Goal: Information Seeking & Learning: Learn about a topic

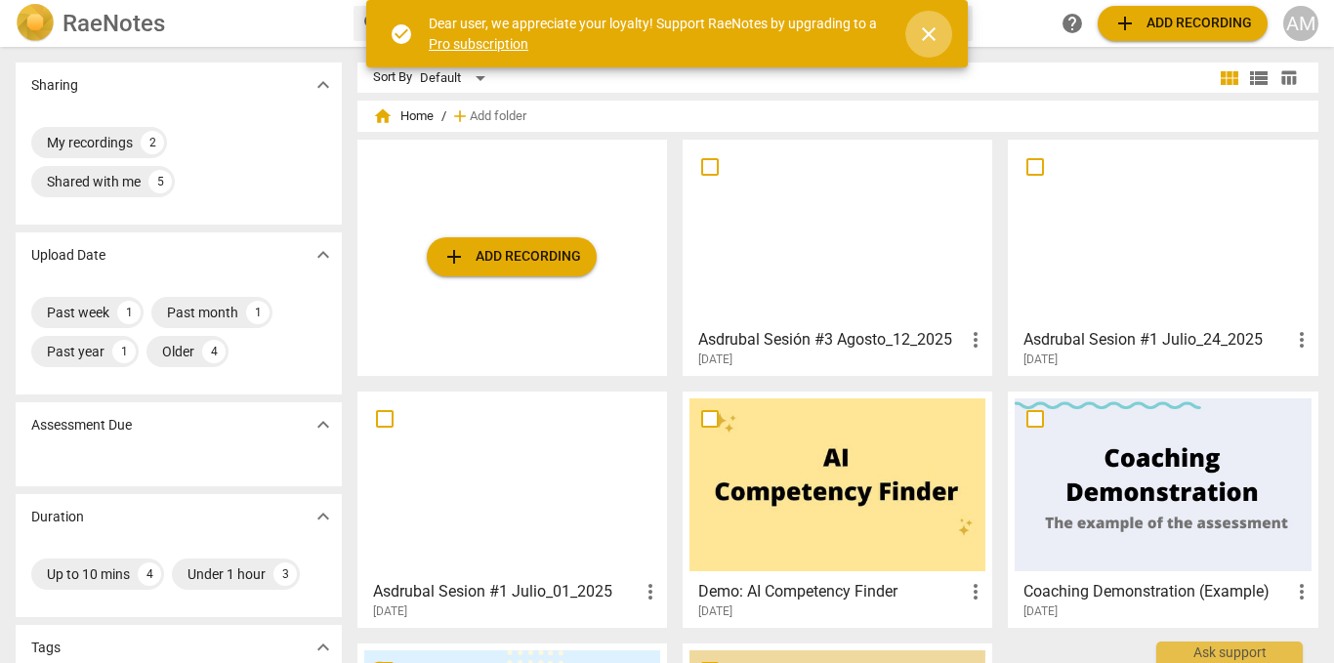
click at [928, 36] on span "close" at bounding box center [928, 33] width 23 height 23
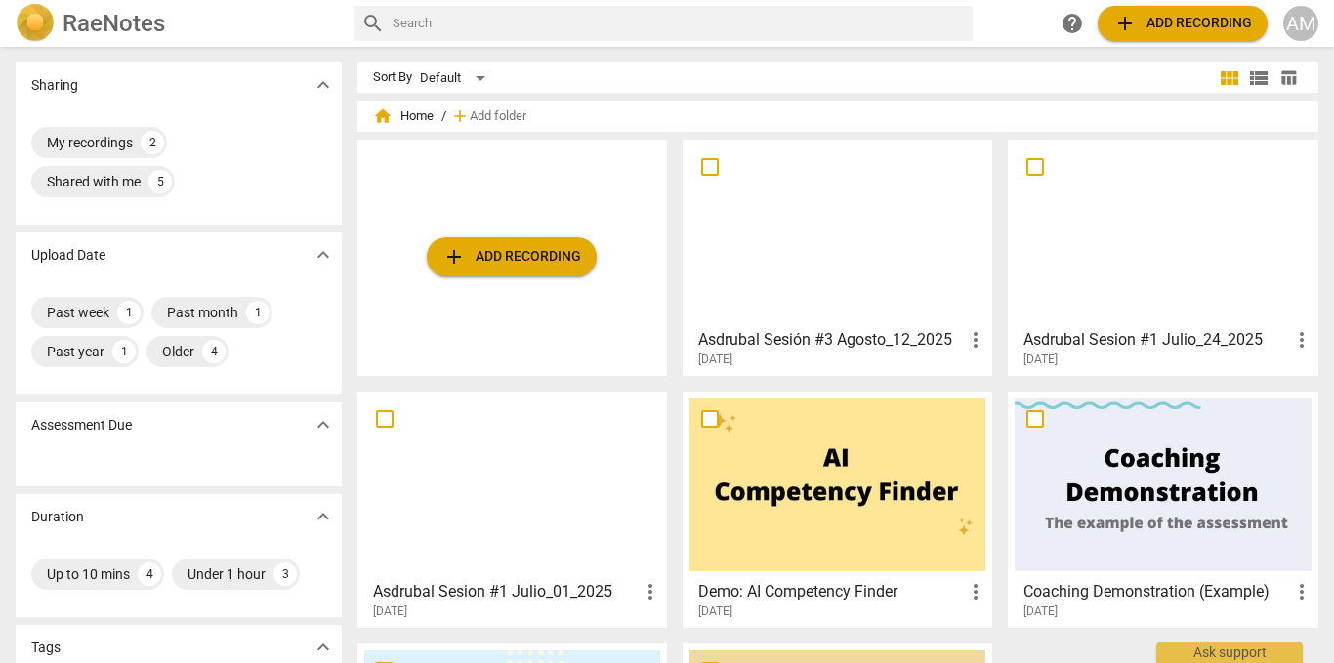
click at [874, 254] on div at bounding box center [837, 232] width 296 height 173
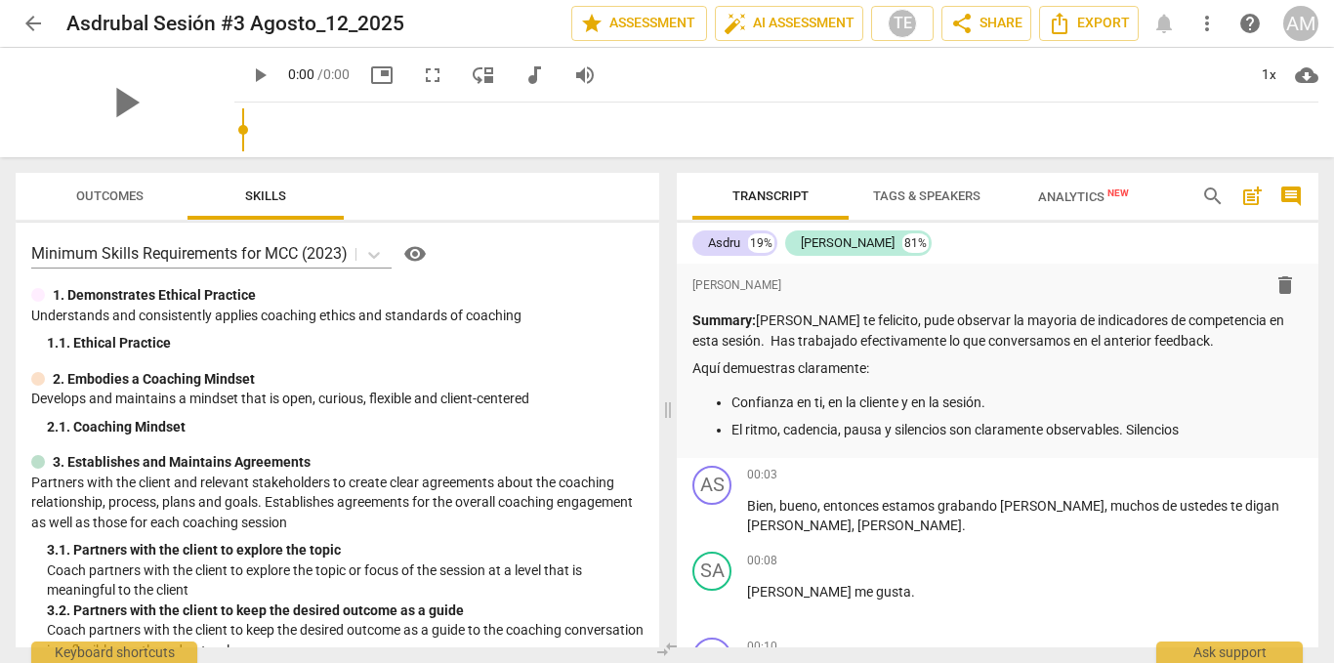
click at [115, 196] on span "Outcomes" at bounding box center [109, 195] width 67 height 15
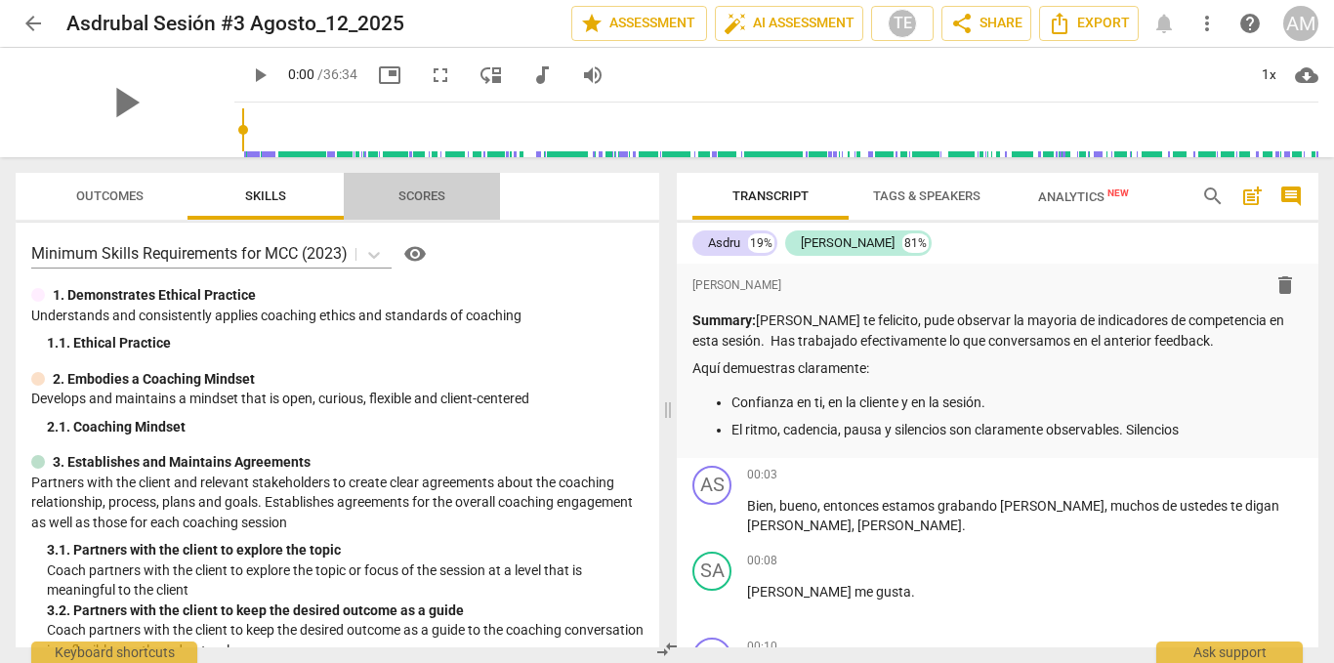
click at [410, 196] on span "Scores" at bounding box center [421, 195] width 47 height 15
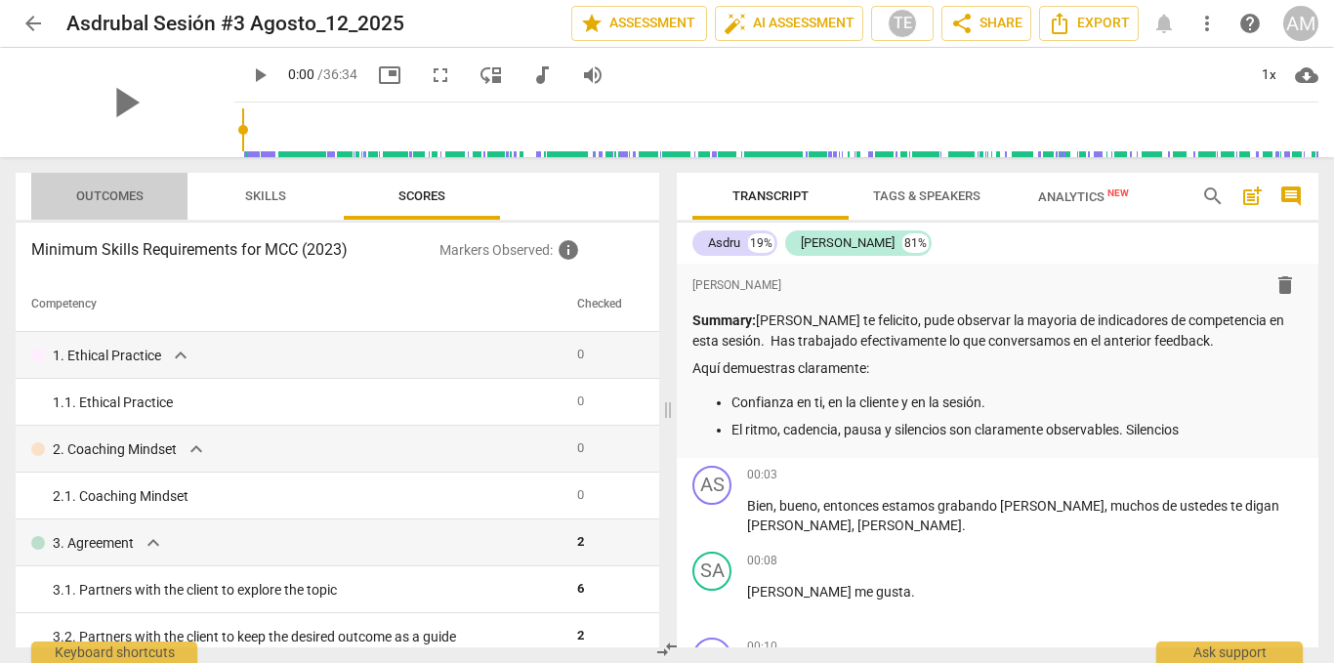
click at [129, 190] on span "Outcomes" at bounding box center [109, 195] width 67 height 15
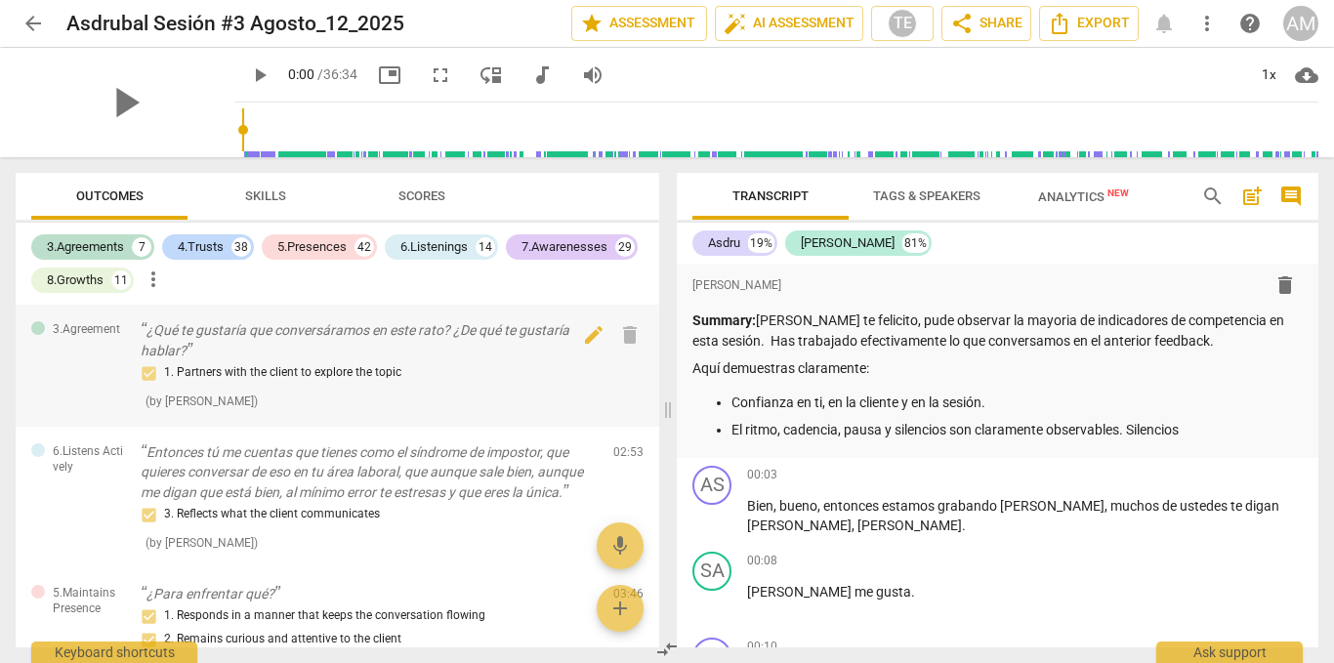
click at [302, 396] on div "1. Partners with the client to explore the topic ( by [PERSON_NAME] )" at bounding box center [369, 386] width 457 height 50
click at [147, 374] on div "1. Partners with the client to explore the topic" at bounding box center [369, 372] width 457 height 23
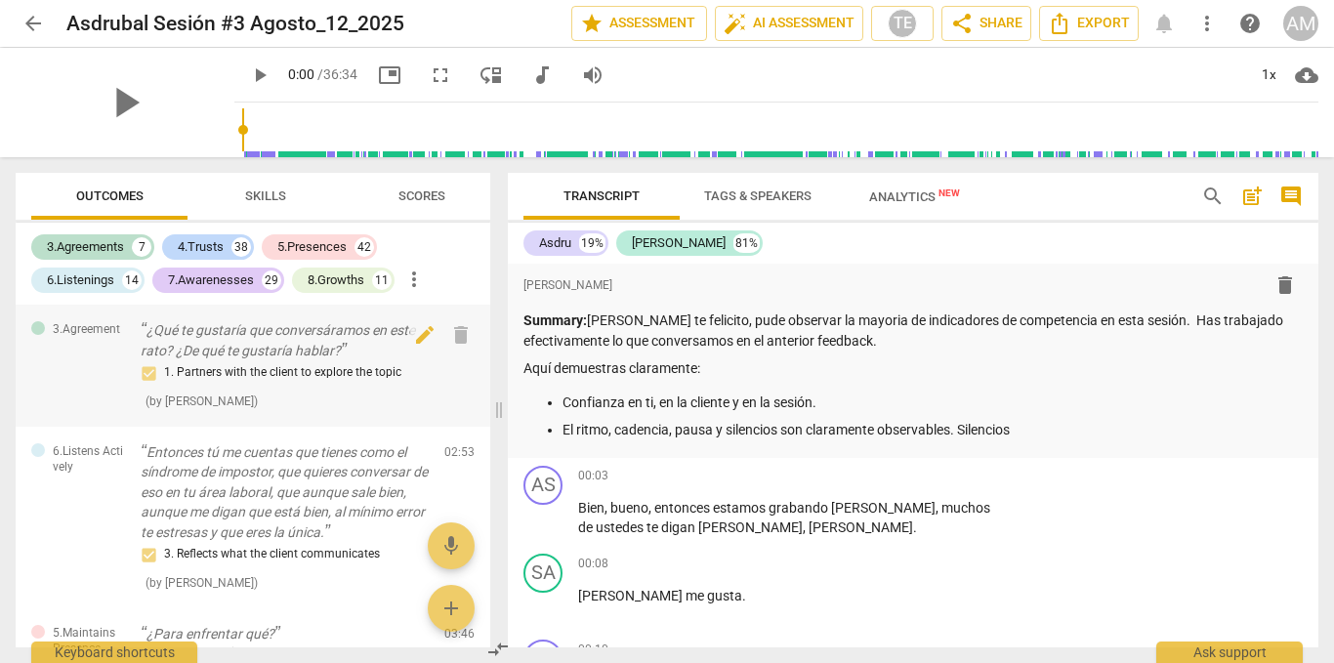
scroll to position [652, 0]
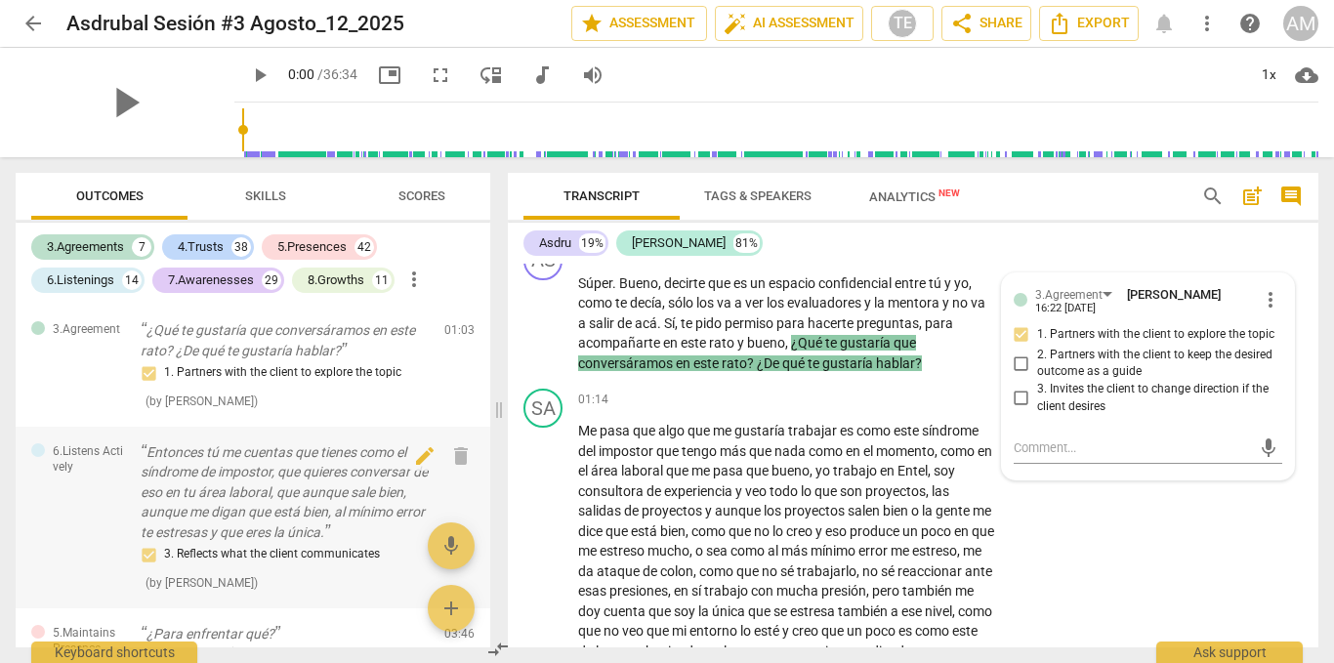
click at [186, 561] on div "3. Reflects what the client communicates" at bounding box center [285, 554] width 288 height 23
click at [148, 555] on div "3. Reflects what the client communicates" at bounding box center [285, 554] width 288 height 23
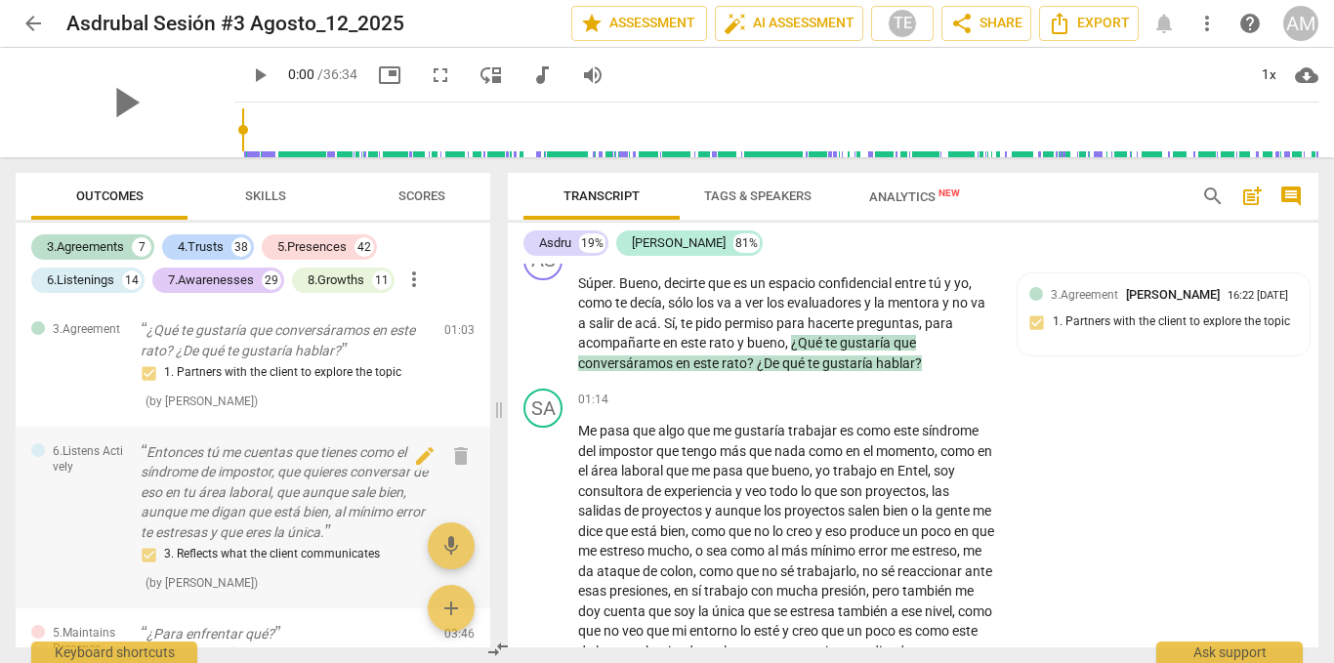
scroll to position [1101, 0]
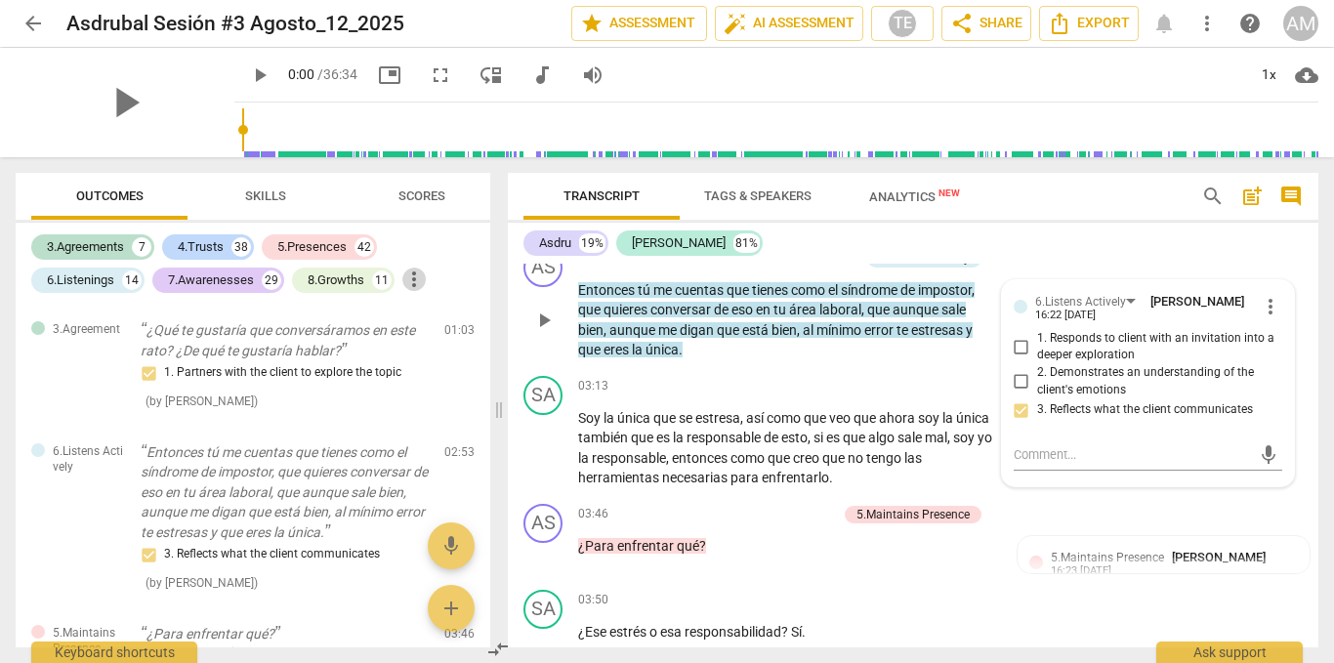
click at [410, 271] on span "more_vert" at bounding box center [413, 278] width 23 height 23
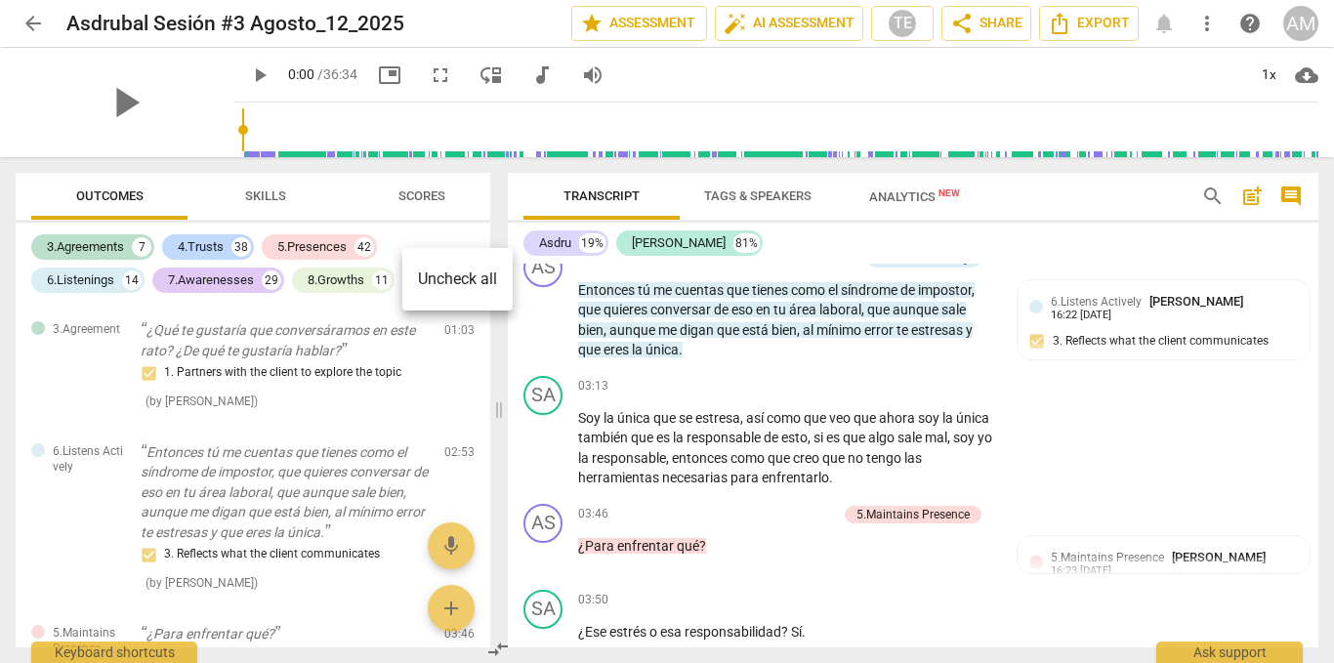
click at [423, 195] on div at bounding box center [667, 331] width 1334 height 663
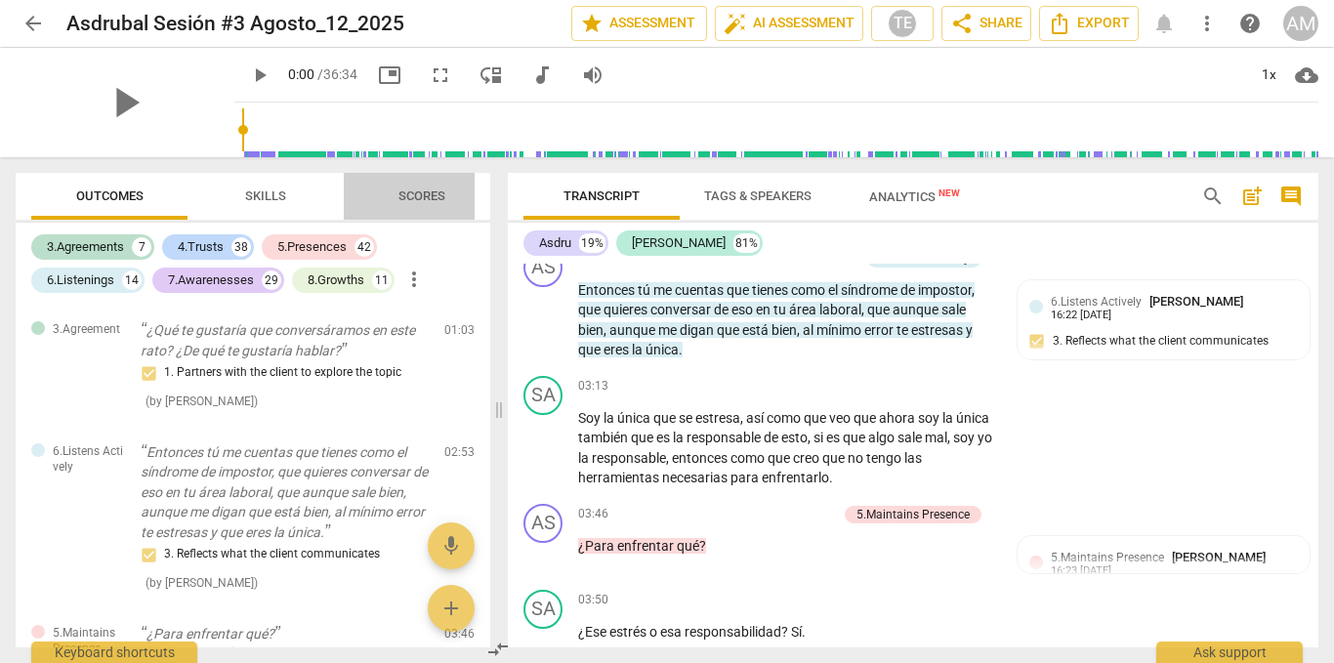
click at [414, 195] on span "Scores" at bounding box center [421, 195] width 47 height 15
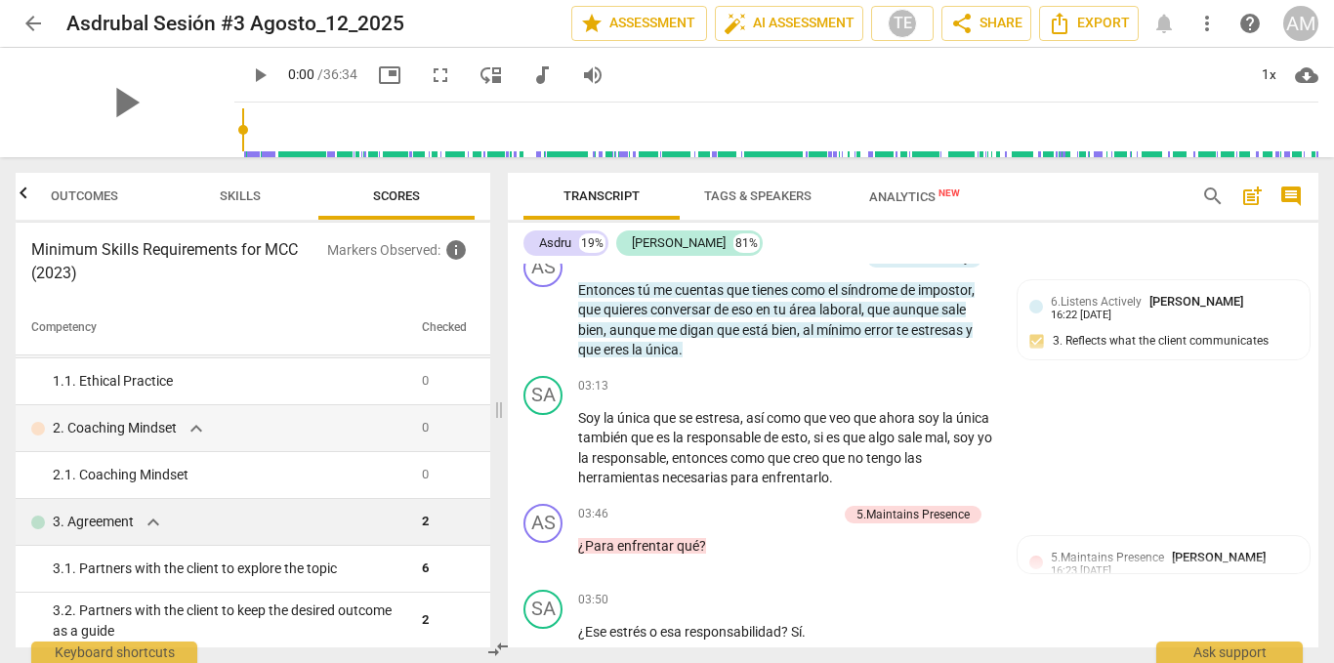
scroll to position [0, 0]
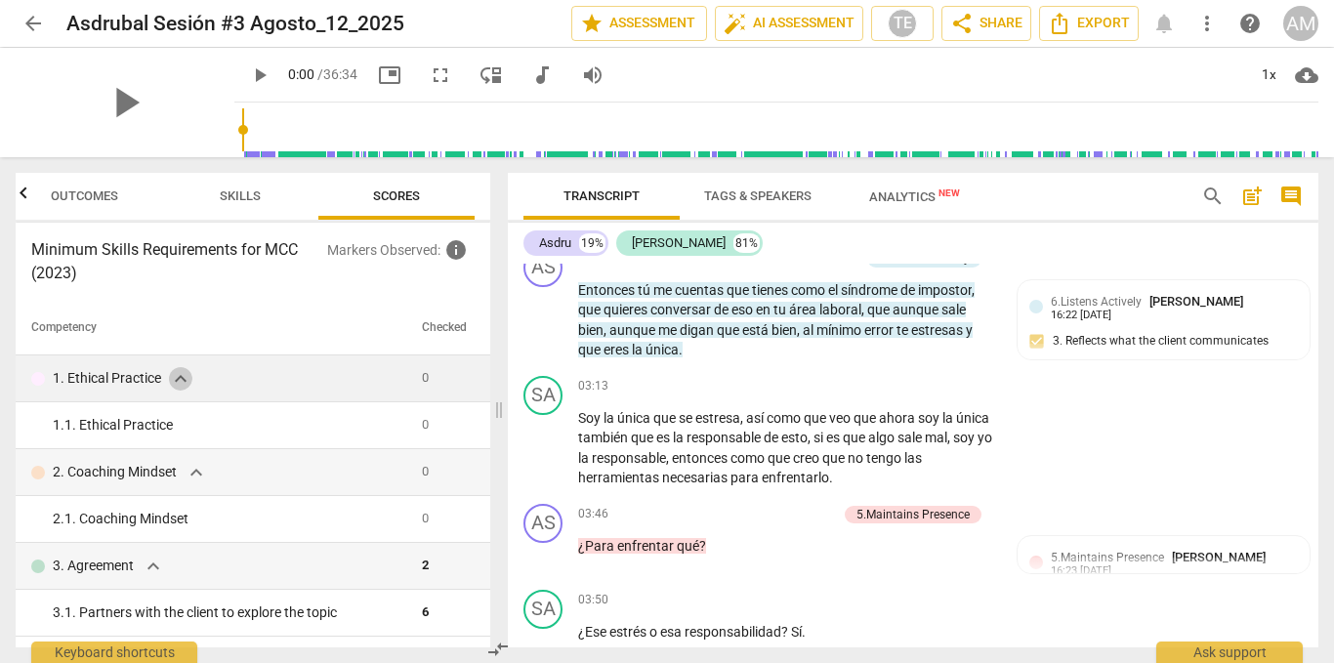
click at [183, 376] on span "expand_more" at bounding box center [180, 378] width 23 height 23
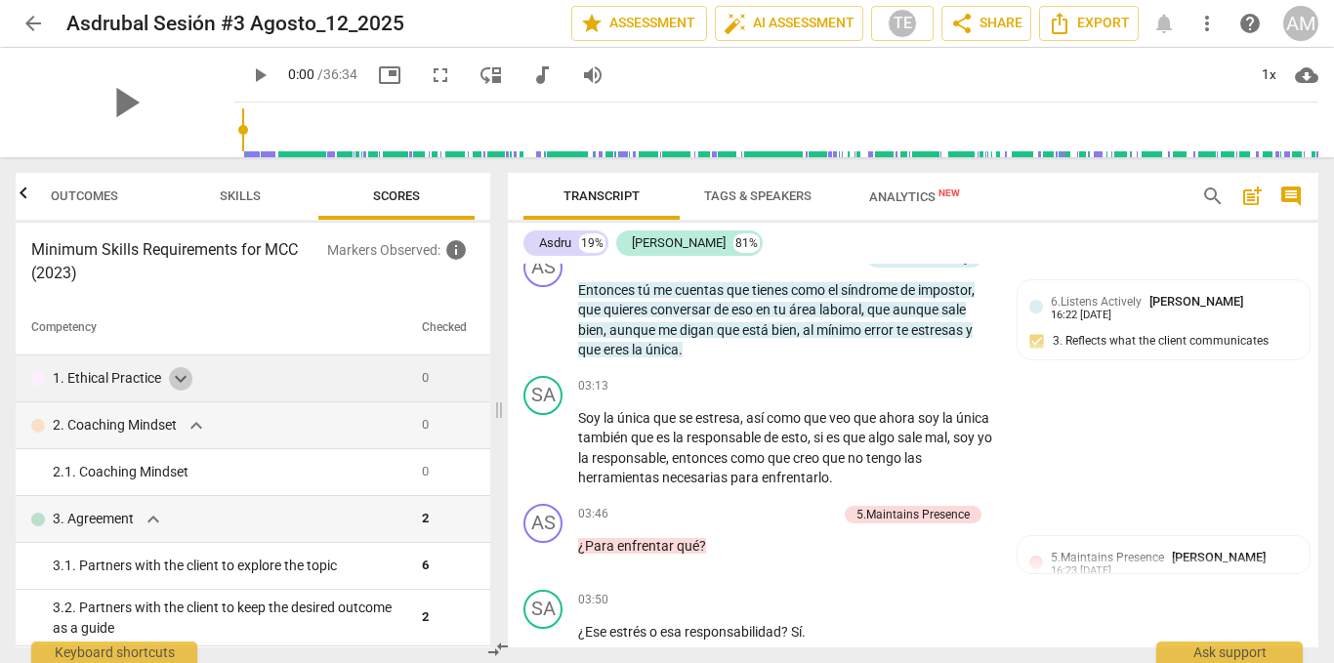
click at [183, 376] on span "expand_more" at bounding box center [180, 378] width 23 height 23
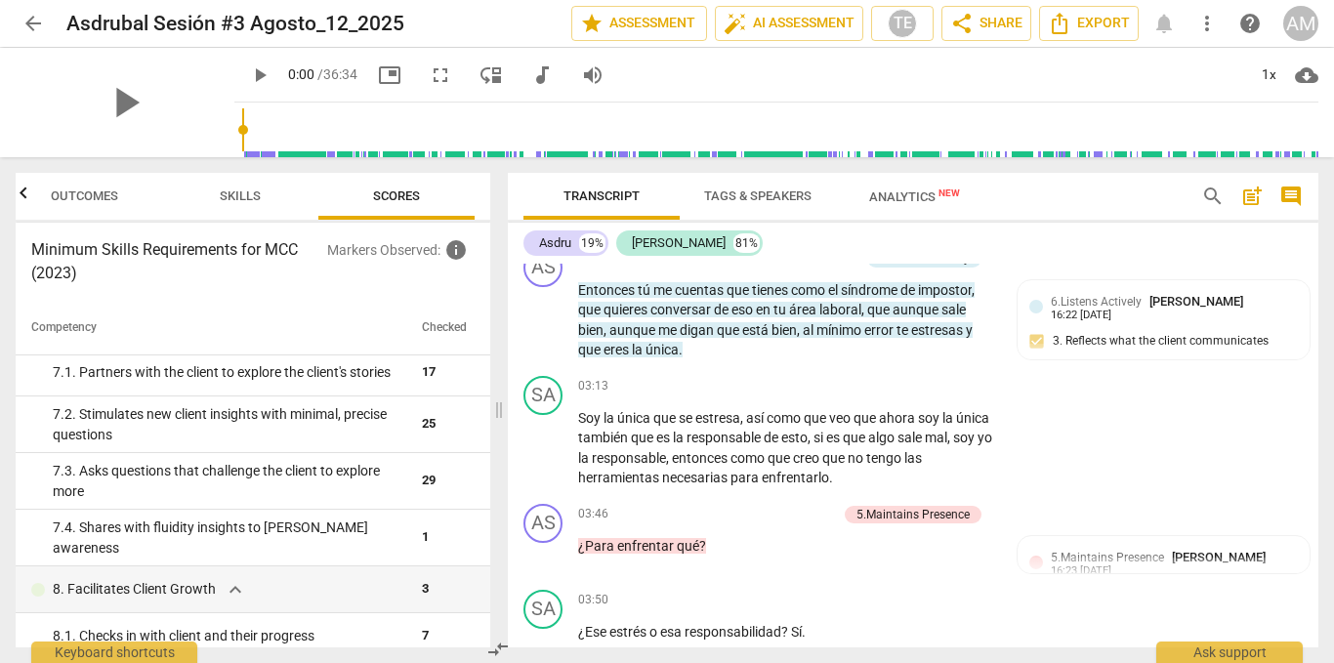
scroll to position [1249, 0]
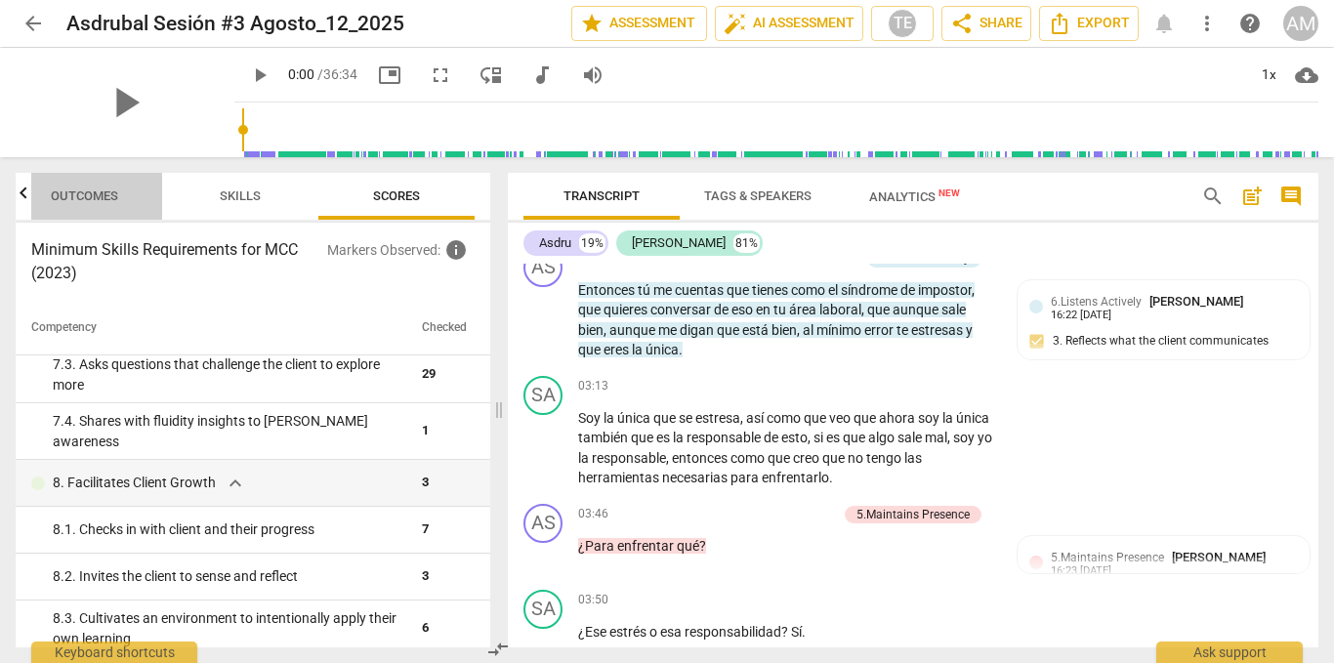
click at [91, 202] on span "Outcomes" at bounding box center [84, 195] width 67 height 15
click at [21, 199] on icon "button" at bounding box center [23, 193] width 23 height 23
click at [110, 195] on span "Outcomes" at bounding box center [84, 195] width 67 height 15
click at [84, 178] on button "Outcomes" at bounding box center [84, 196] width 156 height 47
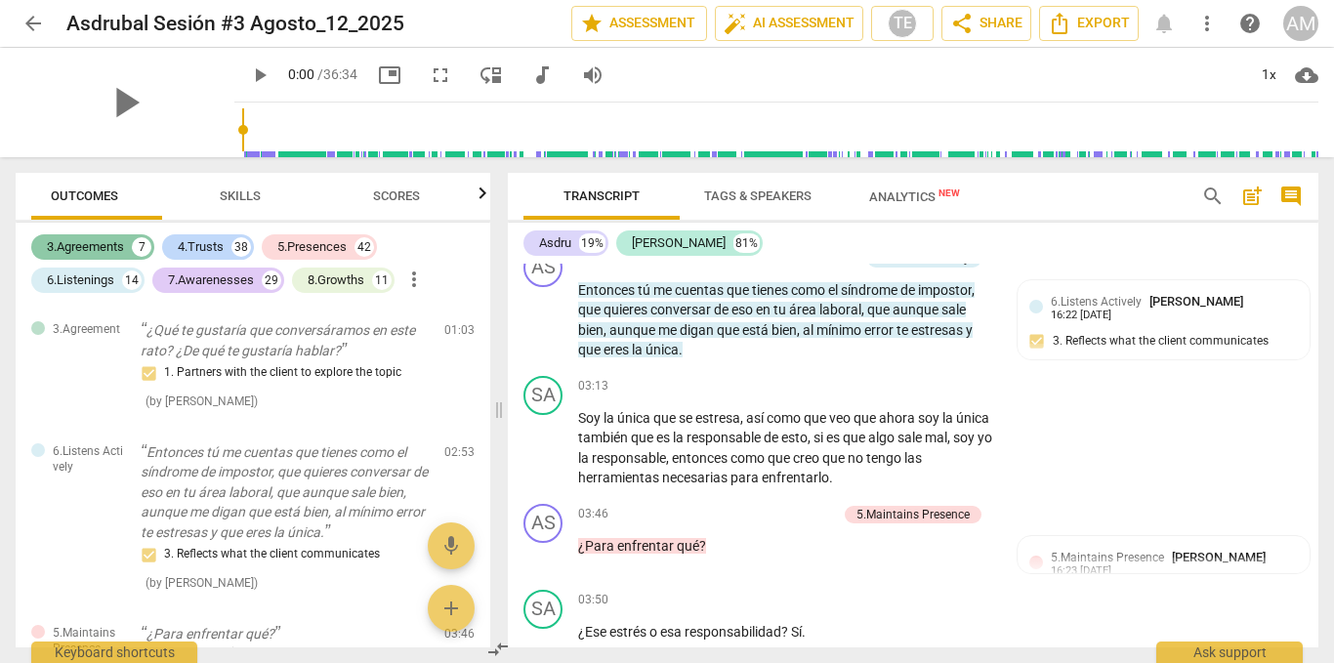
scroll to position [0, 0]
click at [98, 242] on div "3.Agreements" at bounding box center [85, 247] width 77 height 20
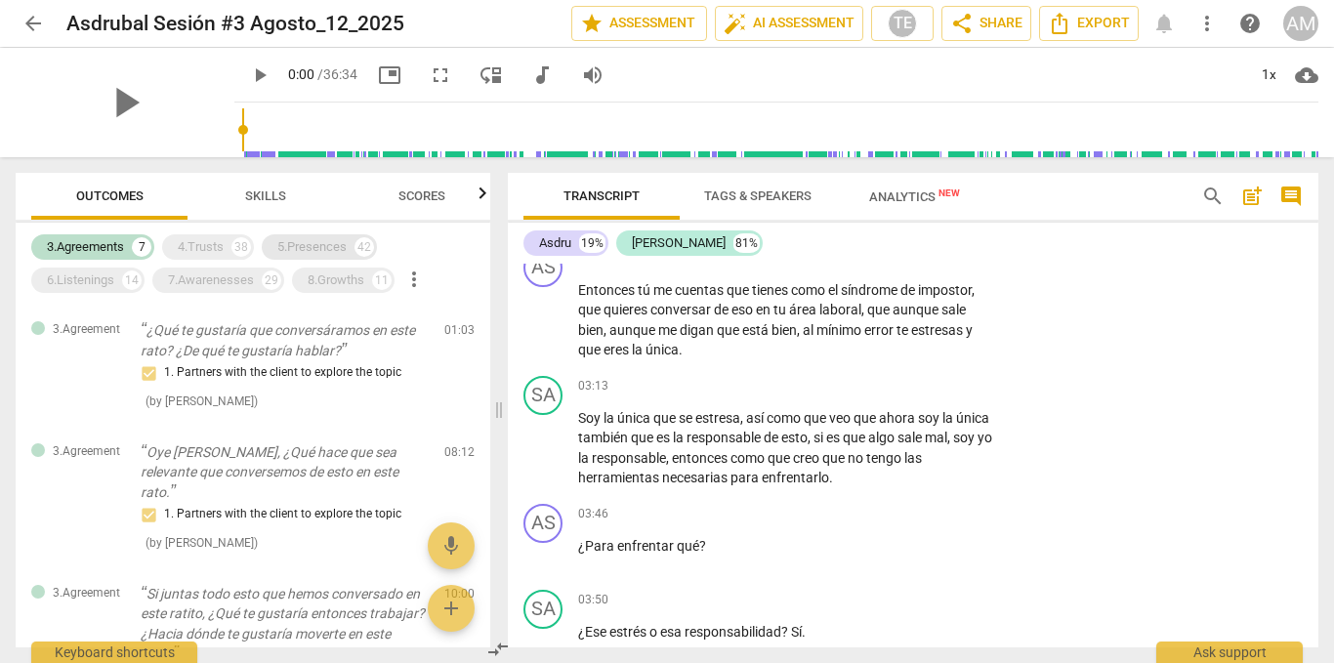
click at [311, 240] on div "5.Presences" at bounding box center [311, 247] width 69 height 20
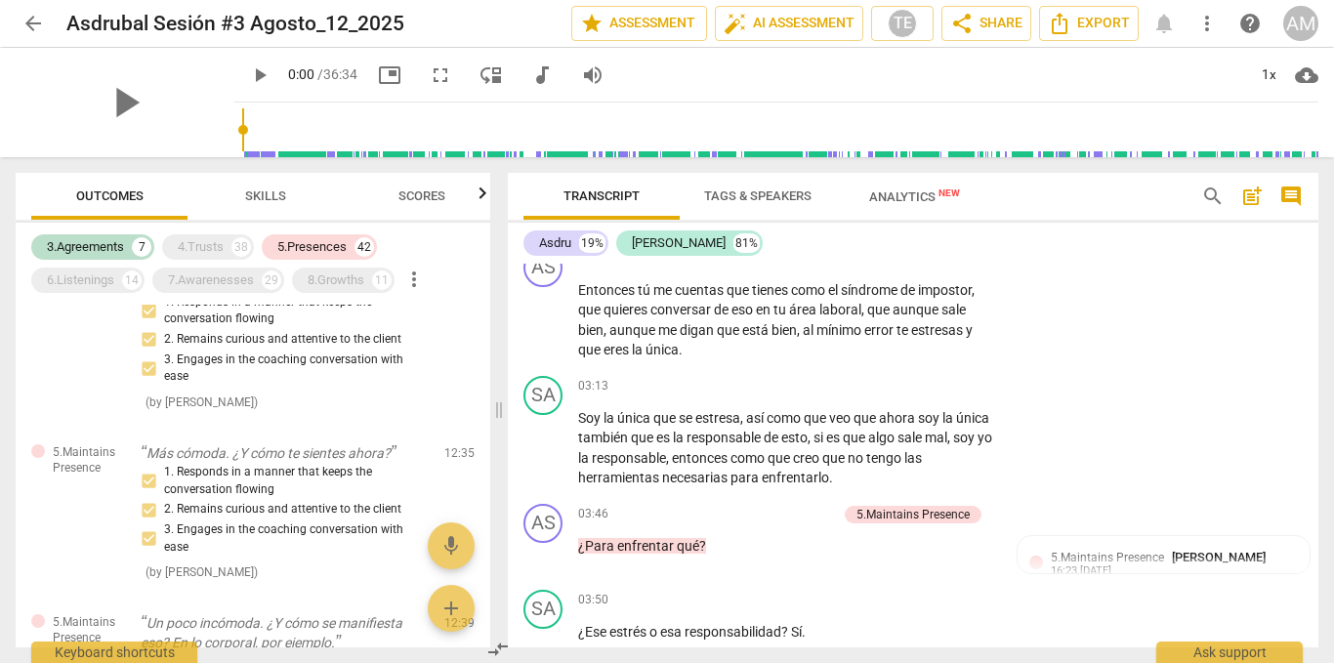
scroll to position [3628, 0]
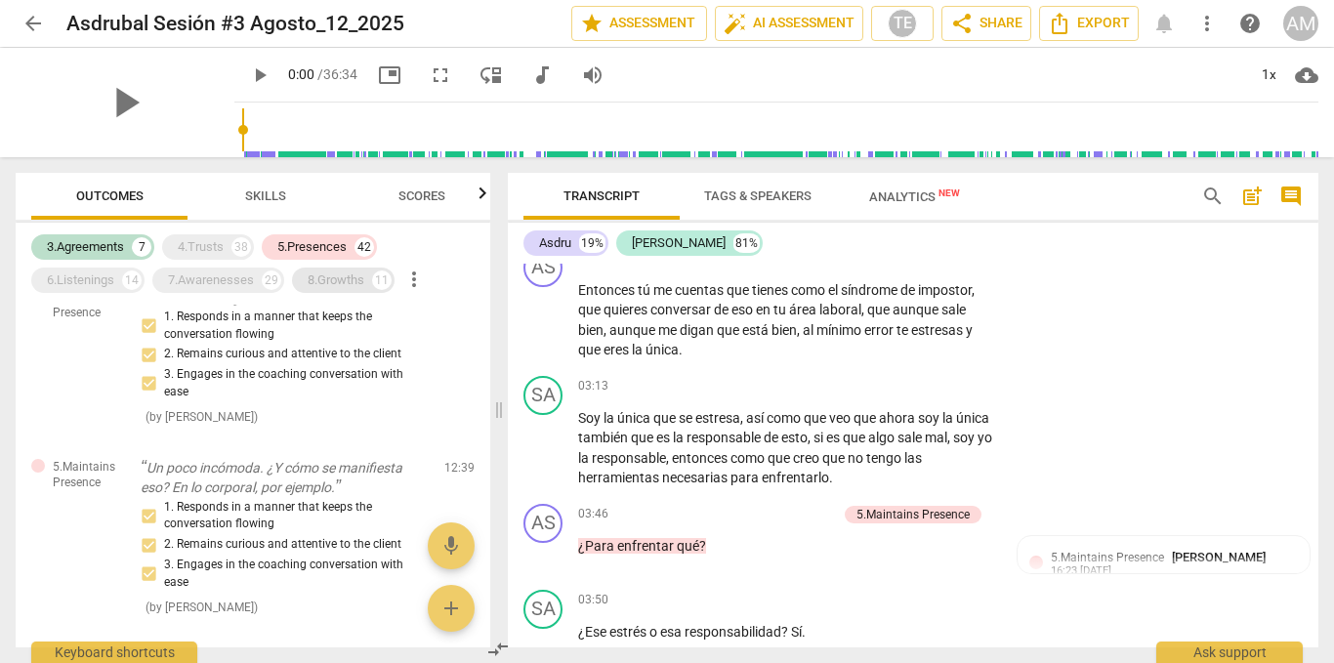
click at [347, 278] on div "8.Growths" at bounding box center [336, 280] width 57 height 20
click at [339, 271] on div "8.Growths" at bounding box center [336, 280] width 57 height 20
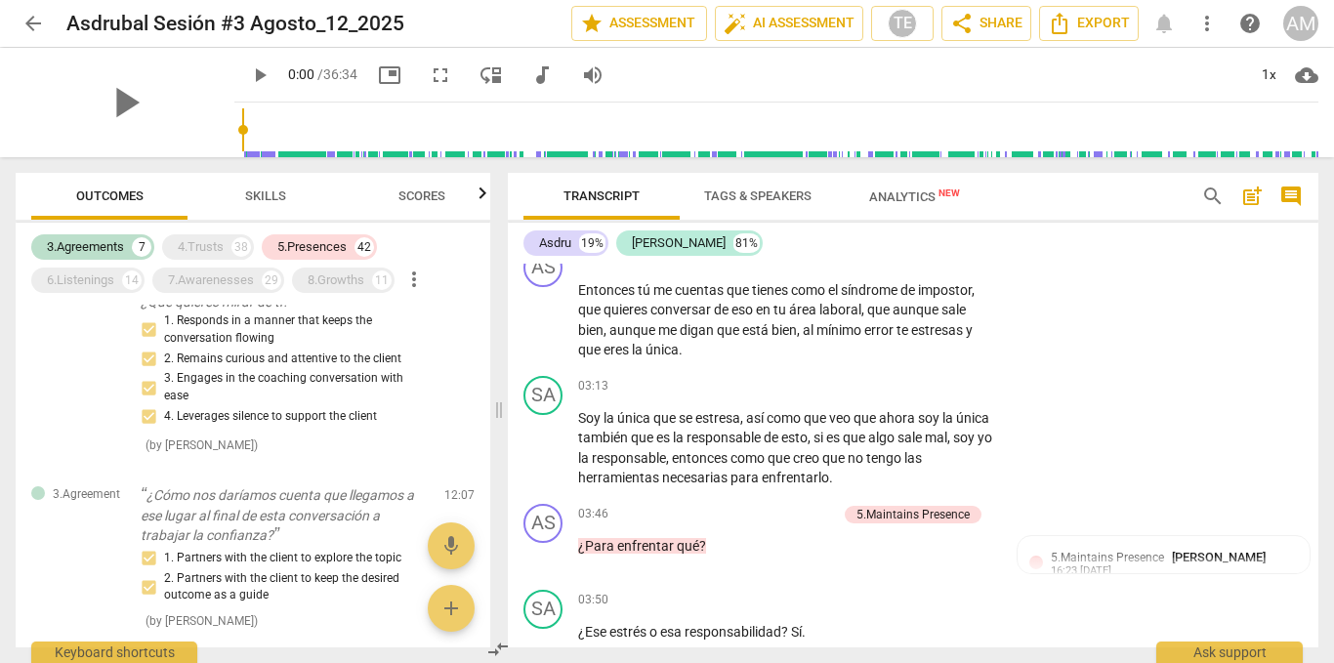
scroll to position [3031, 0]
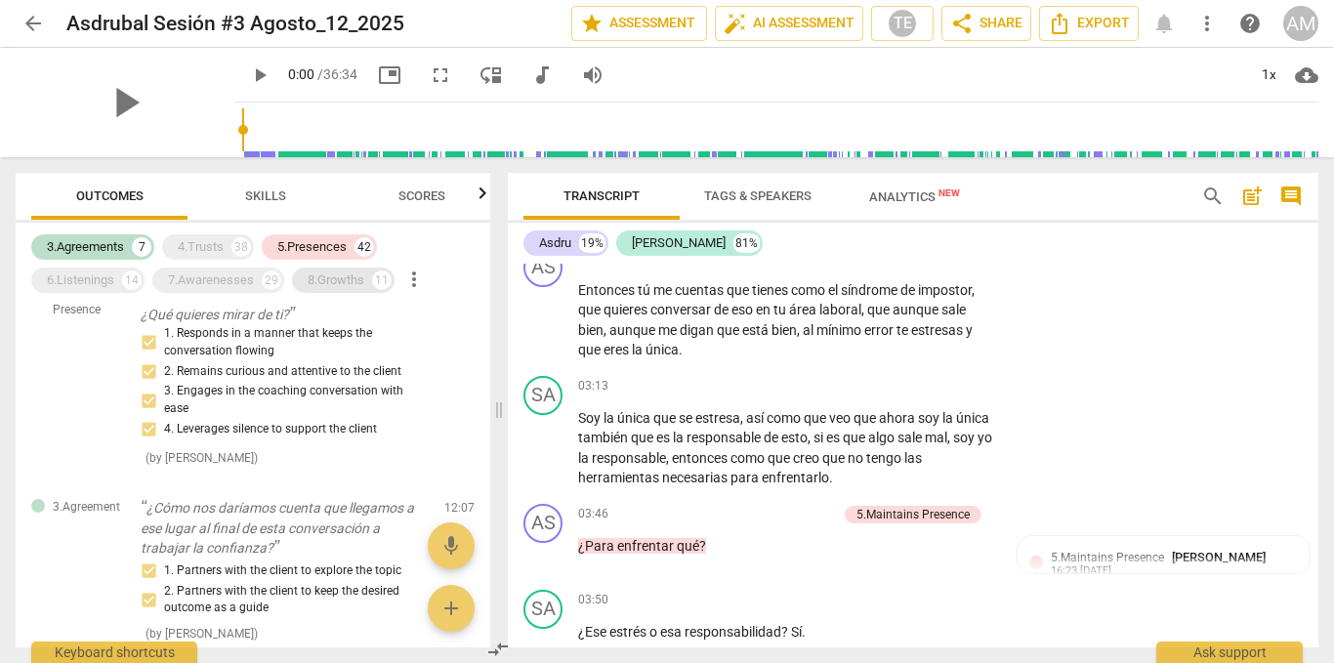
click at [325, 284] on div "8.Growths" at bounding box center [336, 280] width 57 height 20
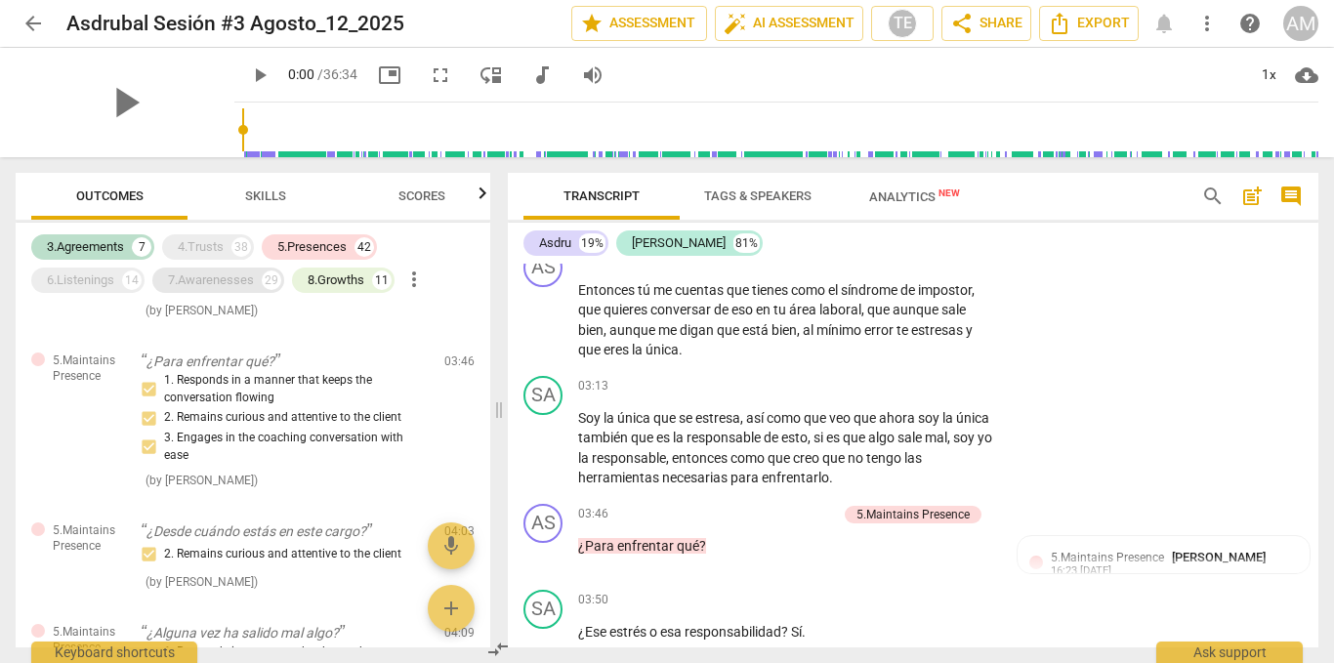
scroll to position [81, 0]
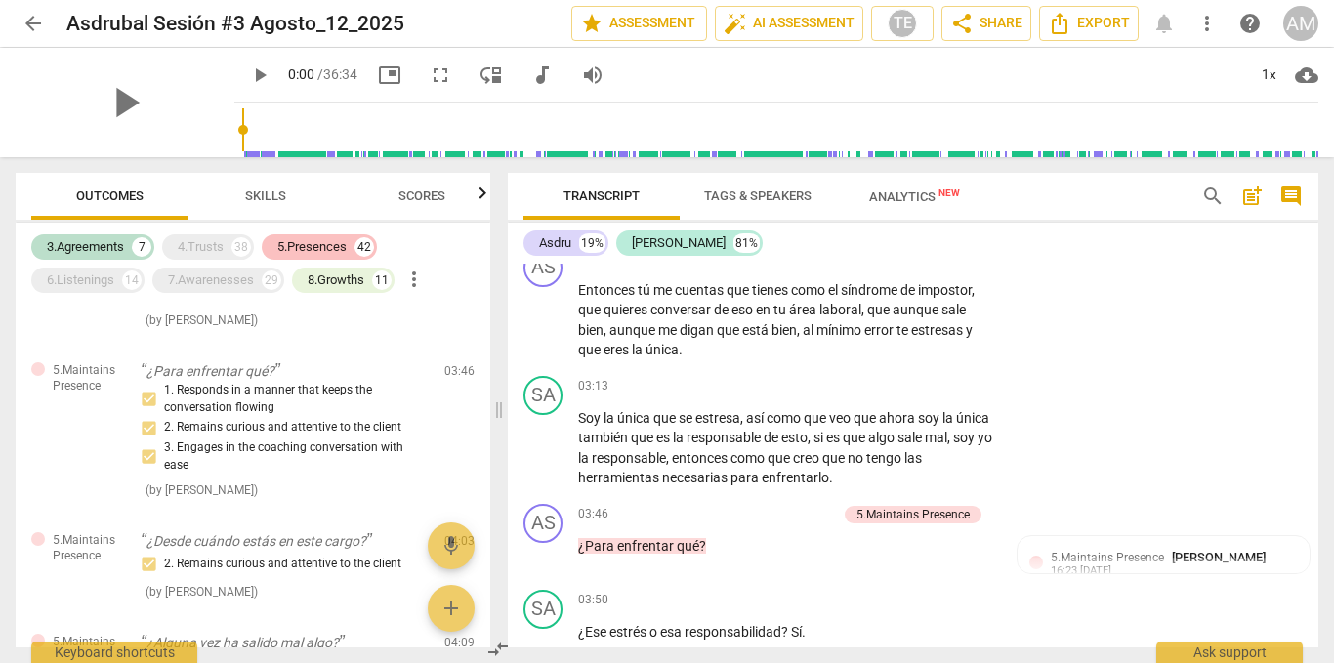
click at [321, 242] on div "5.Presences" at bounding box center [311, 247] width 69 height 20
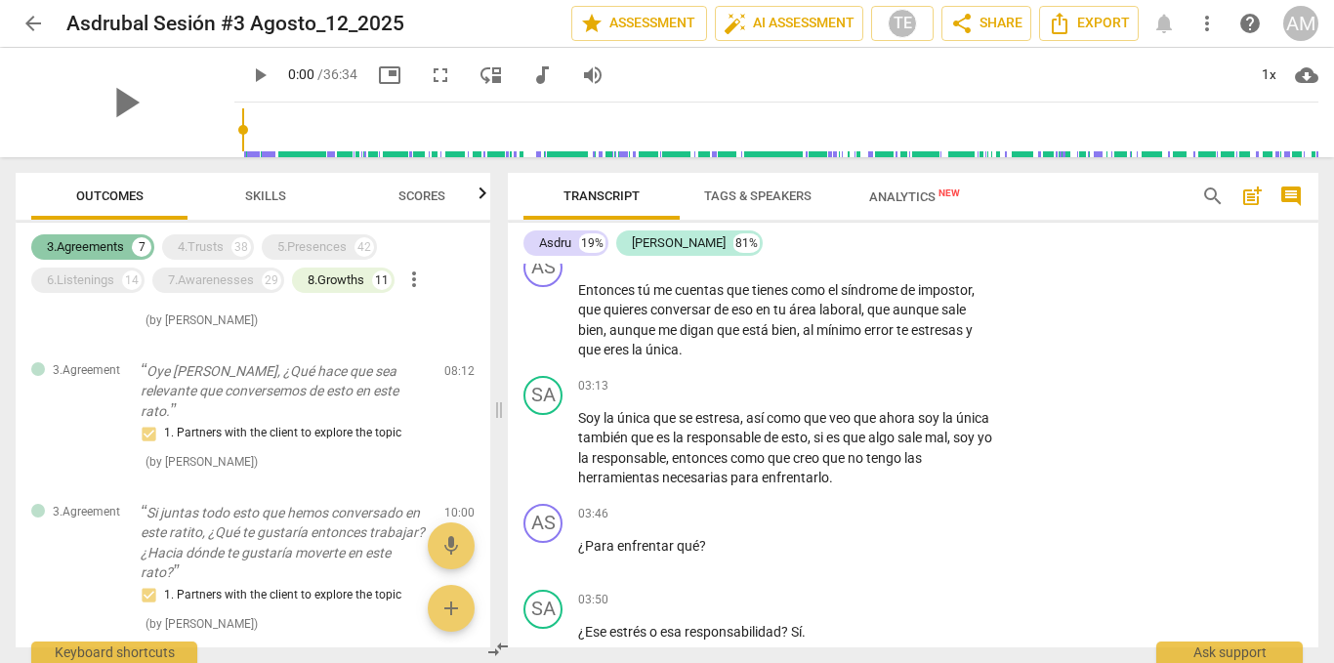
click at [86, 246] on div "3.Agreements" at bounding box center [85, 247] width 77 height 20
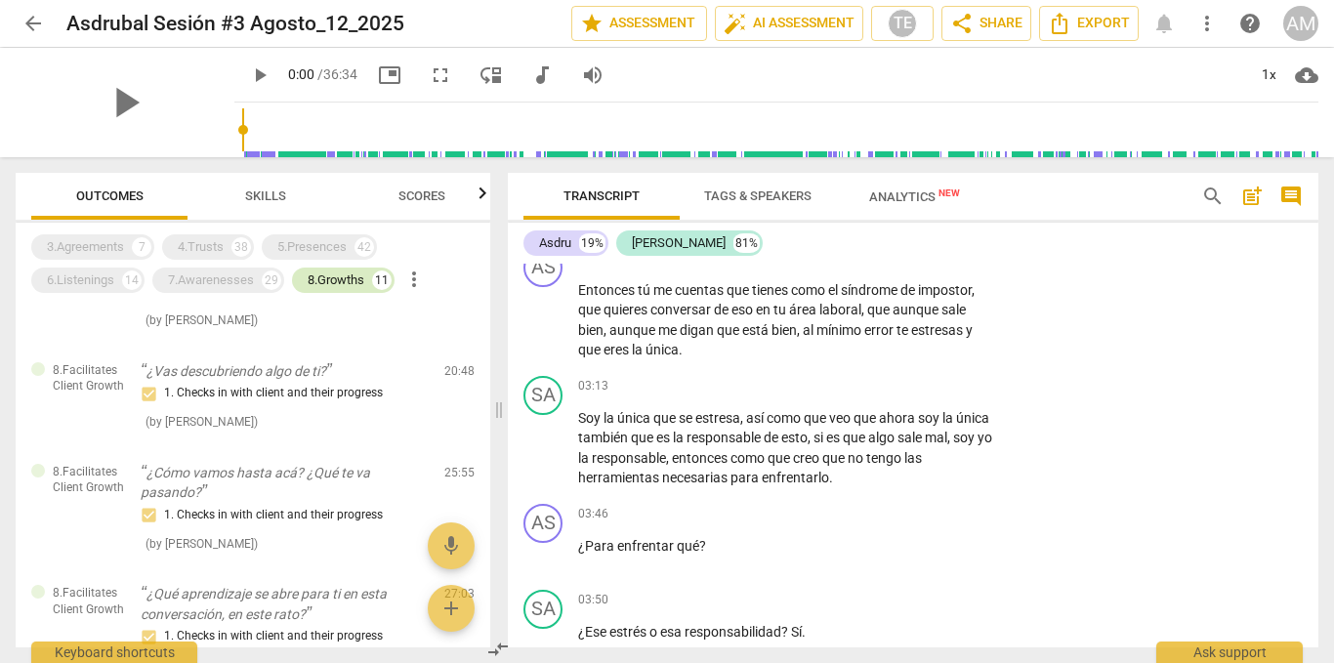
click at [333, 286] on div "8.Growths" at bounding box center [336, 280] width 57 height 20
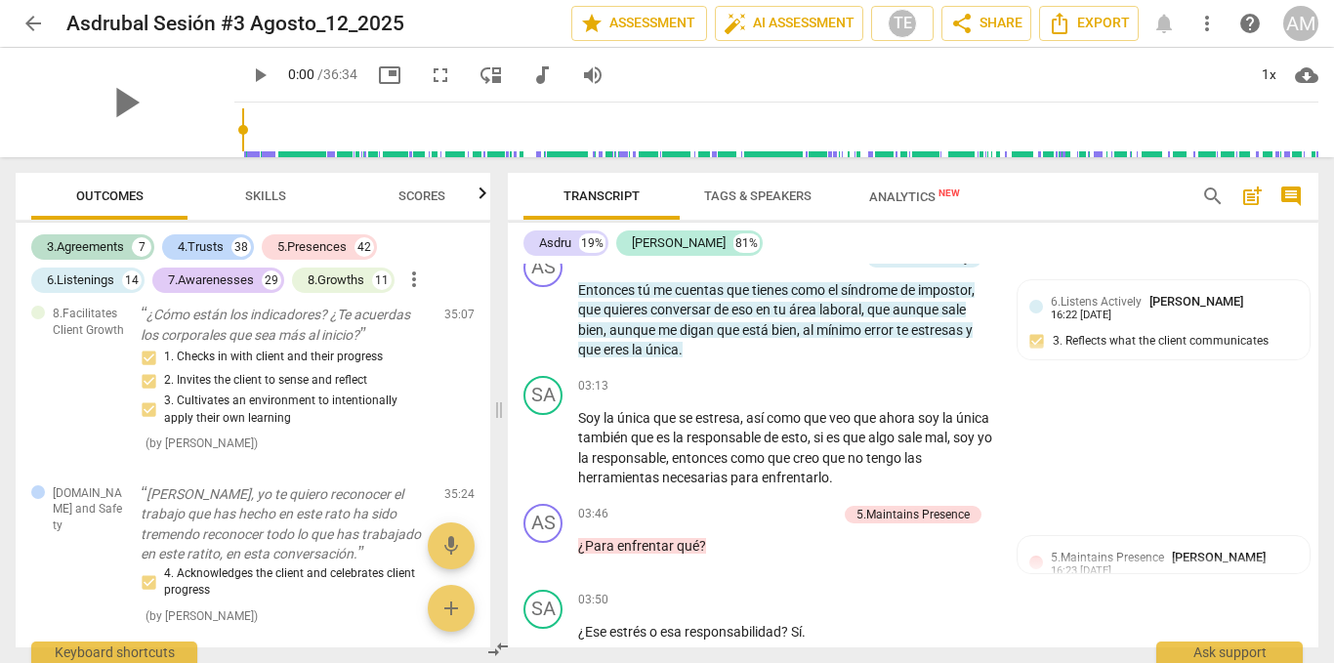
scroll to position [23586, 0]
